Goal: Task Accomplishment & Management: Manage account settings

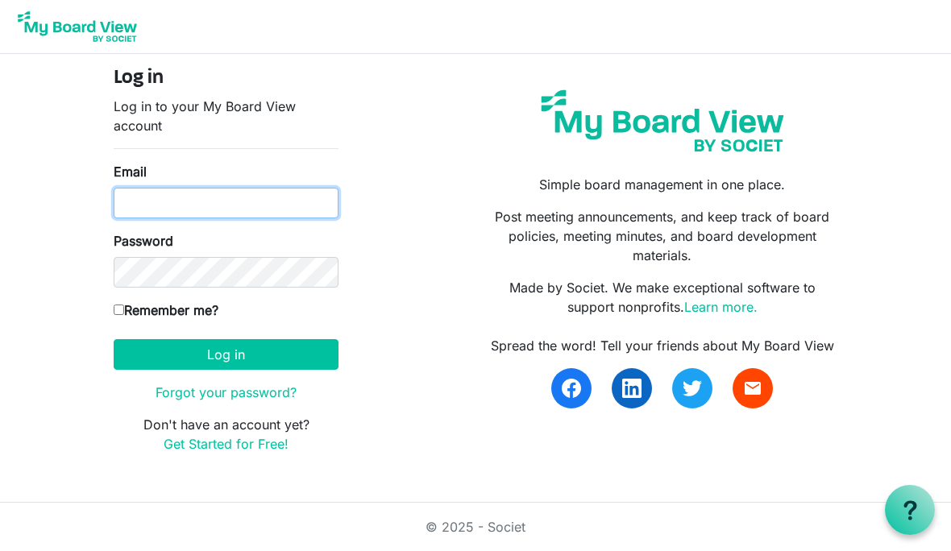
click at [208, 197] on input "Email" at bounding box center [226, 203] width 225 height 31
type input "[EMAIL_ADDRESS][DOMAIN_NAME]"
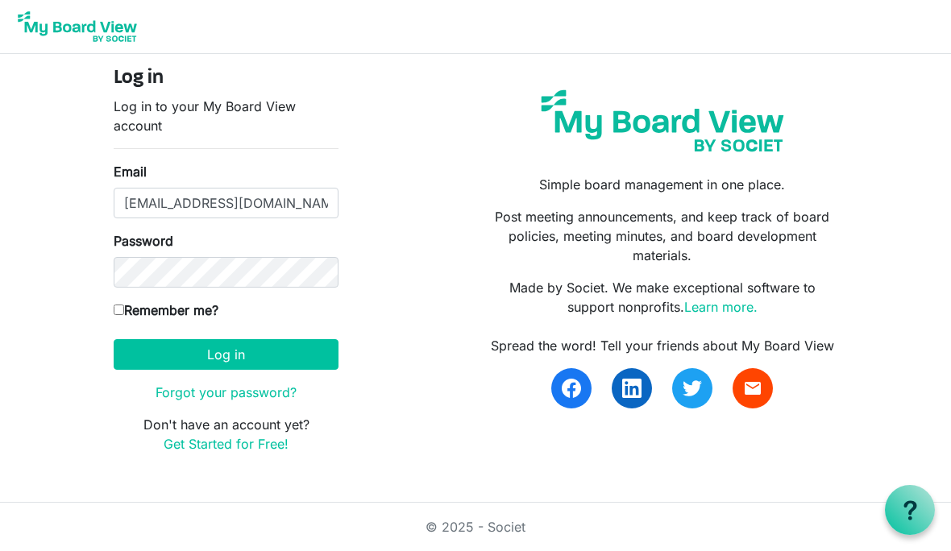
click at [120, 309] on input "Remember me?" at bounding box center [119, 310] width 10 height 10
checkbox input "true"
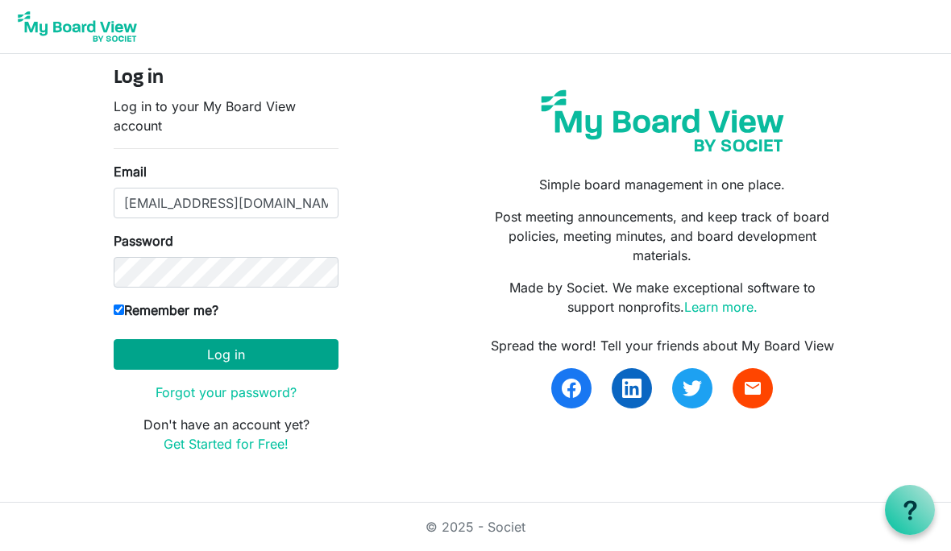
click at [268, 355] on button "Log in" at bounding box center [226, 354] width 225 height 31
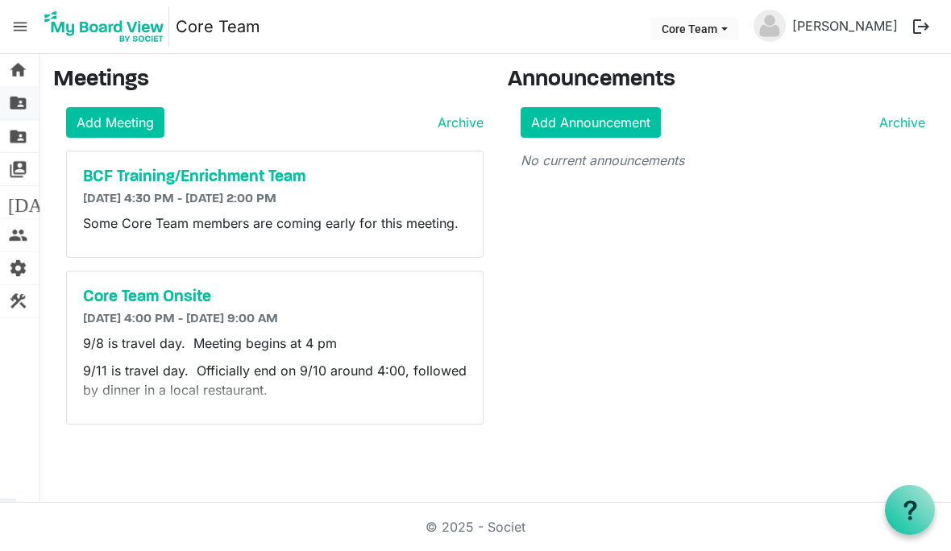
click at [18, 98] on span "folder_shared" at bounding box center [17, 103] width 19 height 32
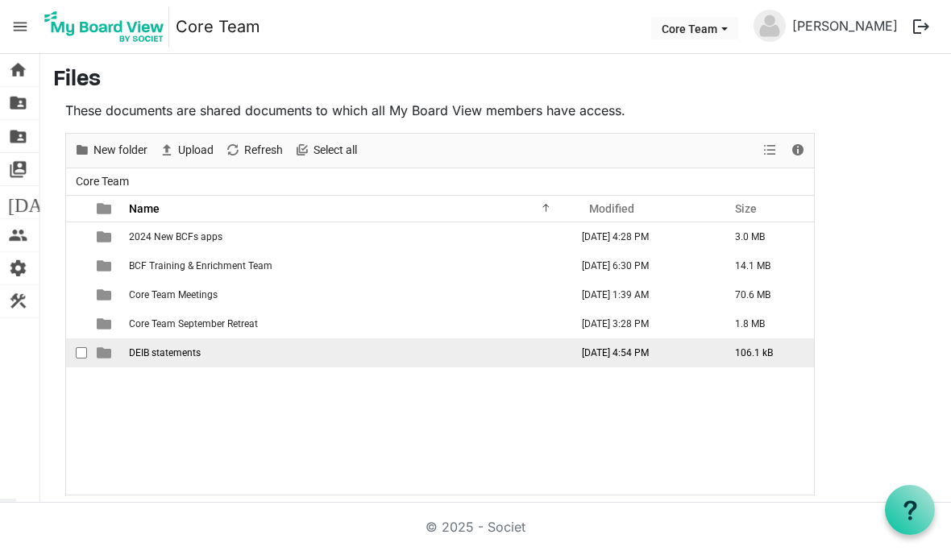
click at [87, 353] on div "checkbox" at bounding box center [85, 353] width 19 height 16
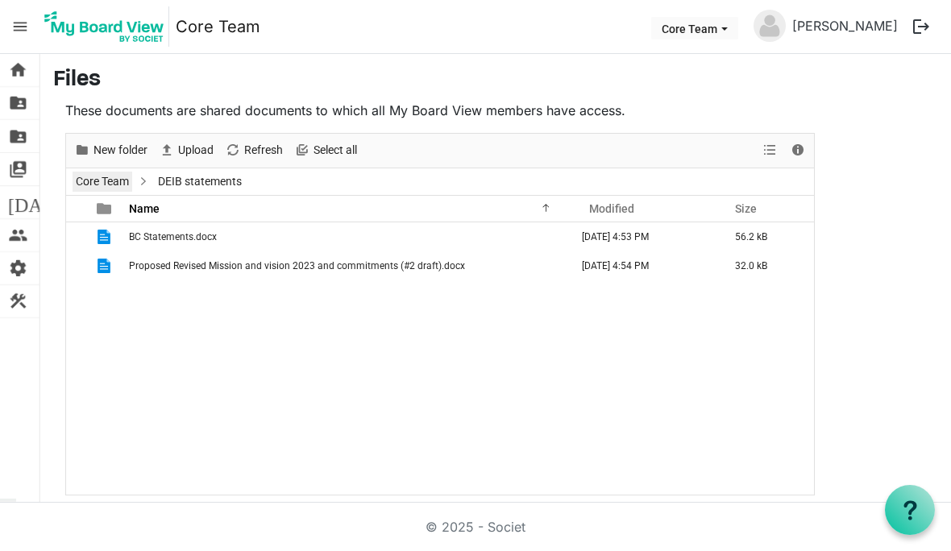
click at [104, 181] on link "Core Team" at bounding box center [103, 182] width 60 height 20
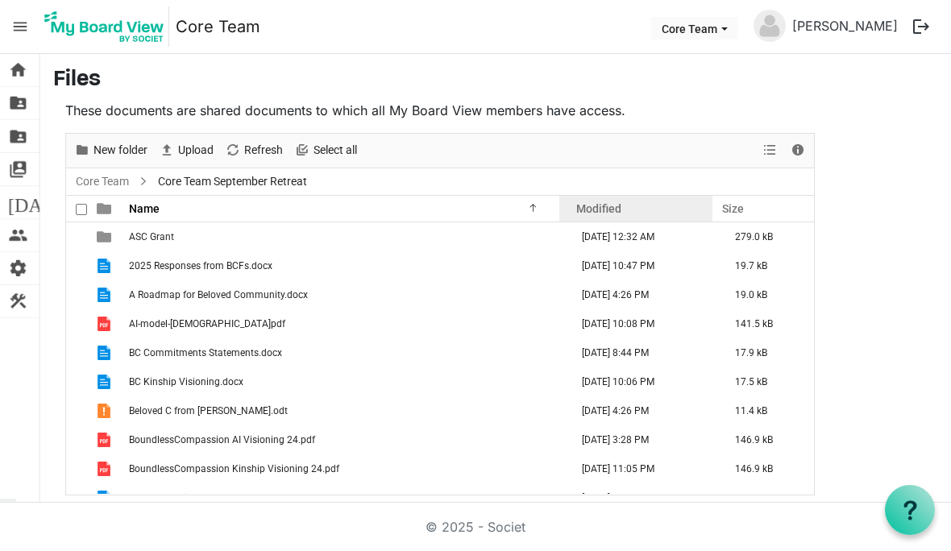
click at [635, 208] on div "Modified" at bounding box center [636, 208] width 131 height 23
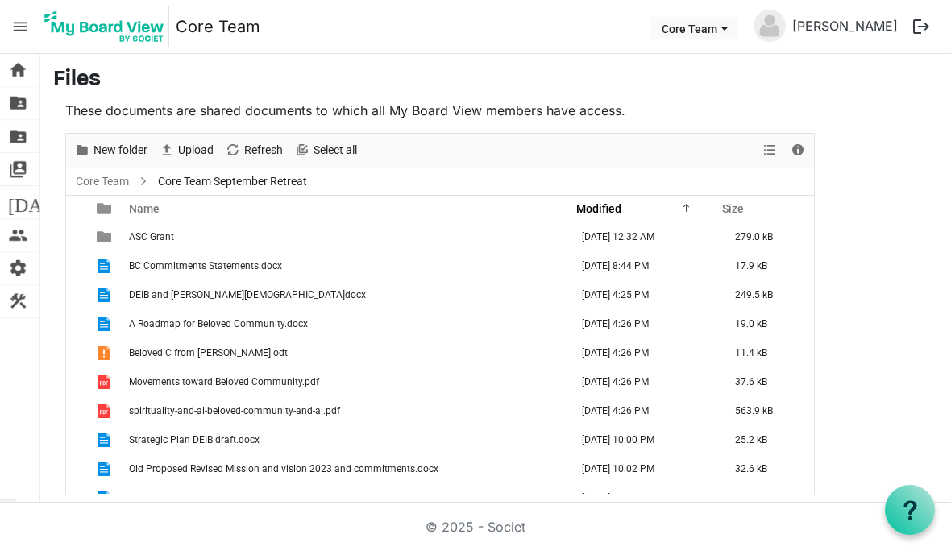
click at [694, 191] on ul "Core Team Core Team September Retreat" at bounding box center [440, 181] width 748 height 27
click at [691, 210] on div "Modified" at bounding box center [636, 208] width 131 height 23
